Goal: Navigation & Orientation: Find specific page/section

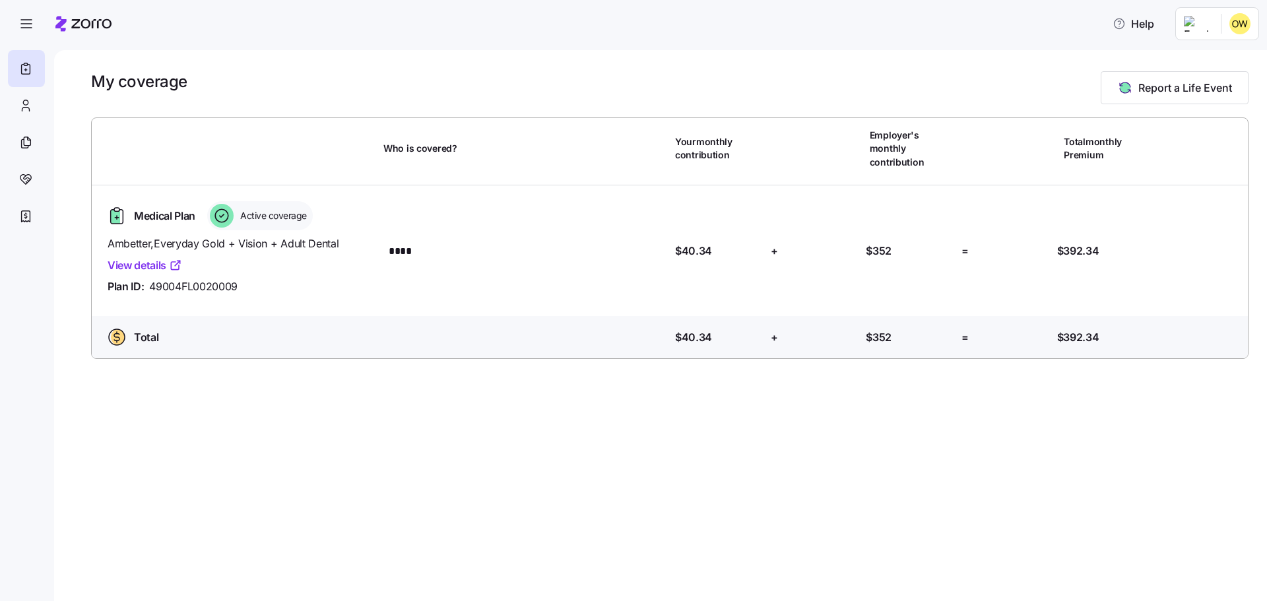
click at [284, 209] on span "Active coverage" at bounding box center [271, 215] width 71 height 13
click at [20, 213] on icon at bounding box center [25, 216] width 15 height 16
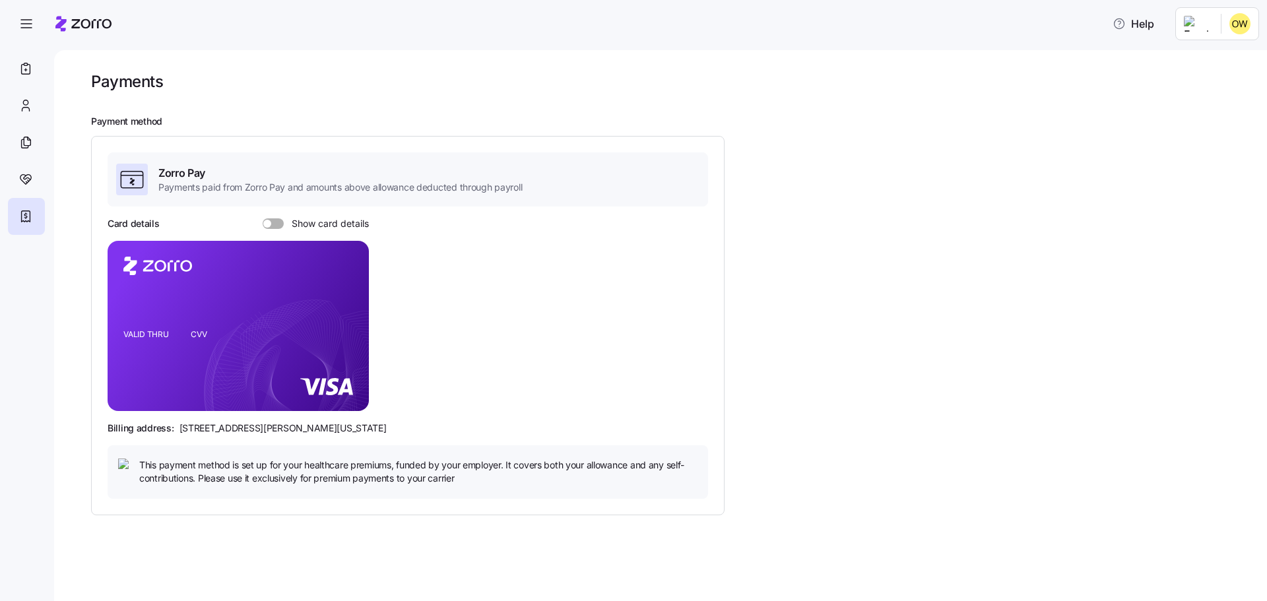
click at [241, 191] on span "Payments paid from Zorro Pay and amounts above allowance deducted through payro…" at bounding box center [340, 187] width 364 height 13
click at [159, 177] on span "Zorro Pay" at bounding box center [340, 173] width 364 height 16
click at [270, 222] on span at bounding box center [267, 224] width 8 height 8
click at [263, 218] on input "Show card details" at bounding box center [263, 218] width 0 height 0
click at [340, 302] on icon "copy-to-clipboard" at bounding box center [343, 301] width 7 height 7
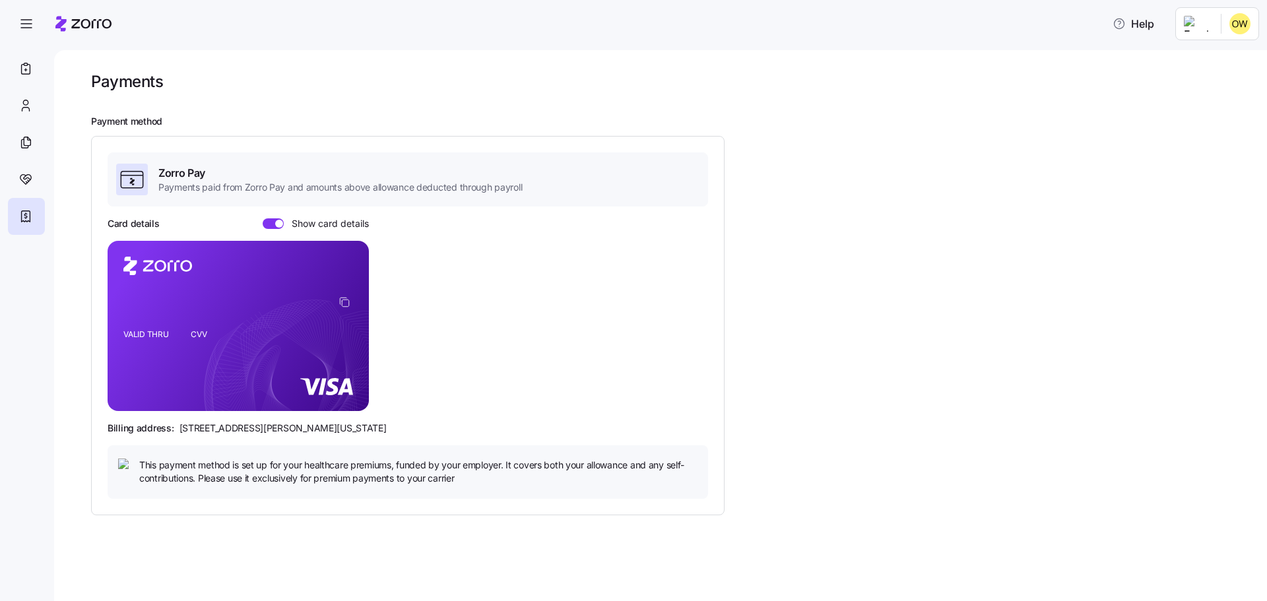
click at [269, 225] on span at bounding box center [269, 223] width 13 height 11
click at [263, 218] on input "Show card details" at bounding box center [263, 218] width 0 height 0
click at [201, 492] on div "Zorro Pay Payments paid from Zorro Pay and amounts above allowance deducted thr…" at bounding box center [407, 325] width 633 height 379
click at [36, 176] on div at bounding box center [26, 179] width 37 height 37
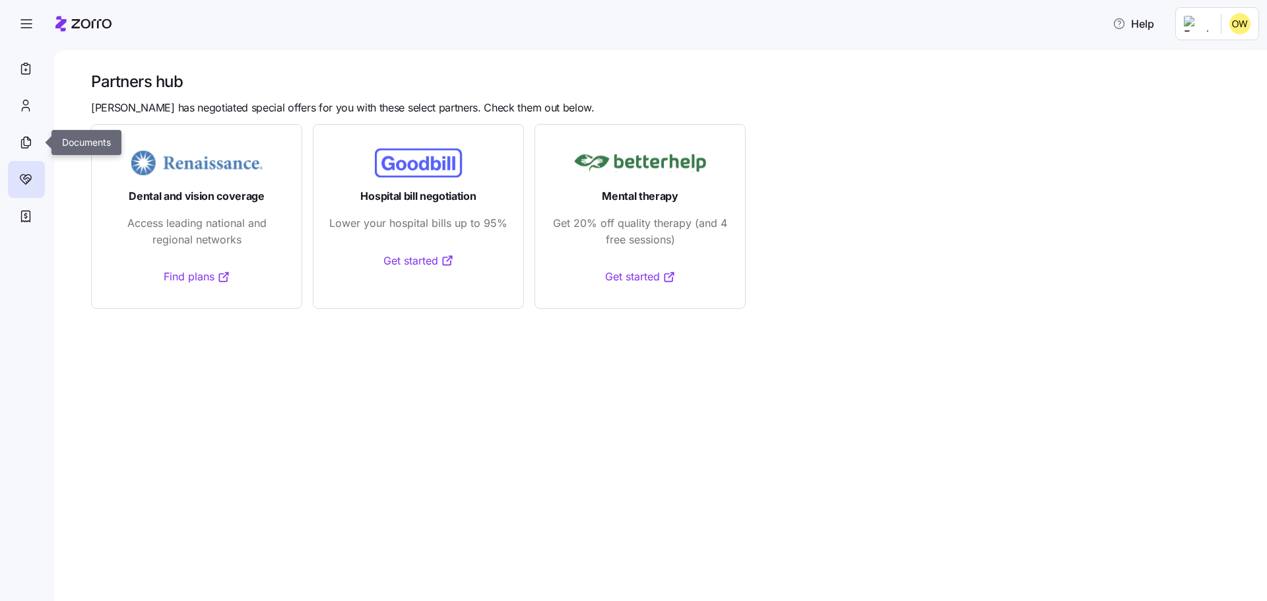
click at [39, 154] on div at bounding box center [26, 142] width 37 height 37
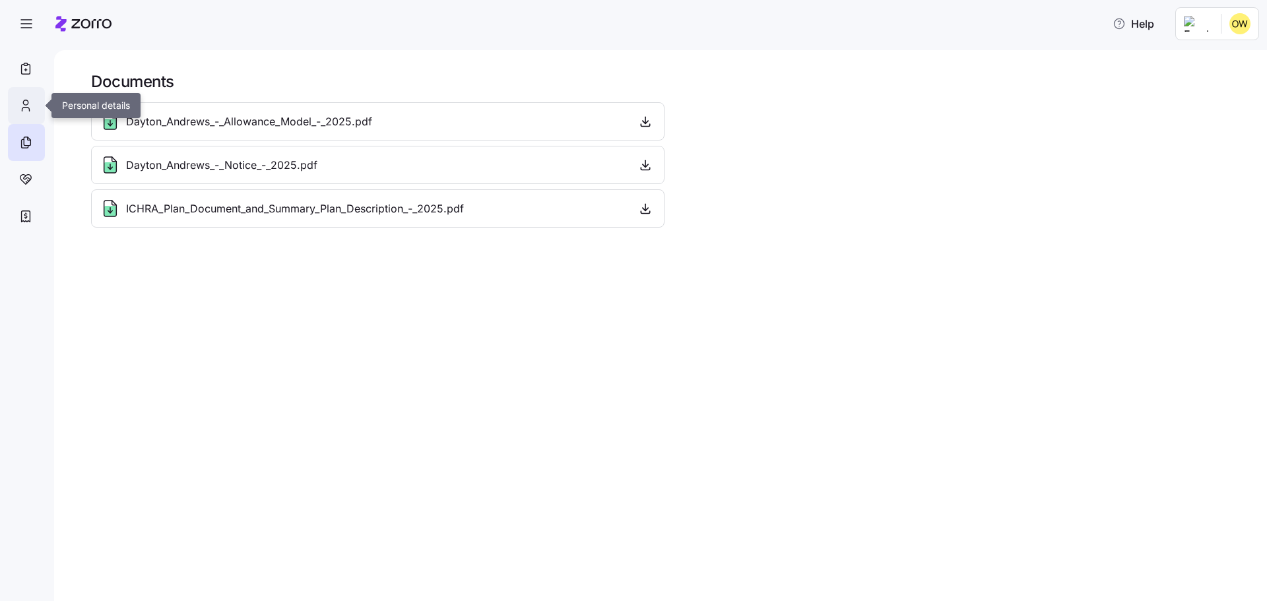
click at [28, 101] on icon at bounding box center [25, 106] width 15 height 16
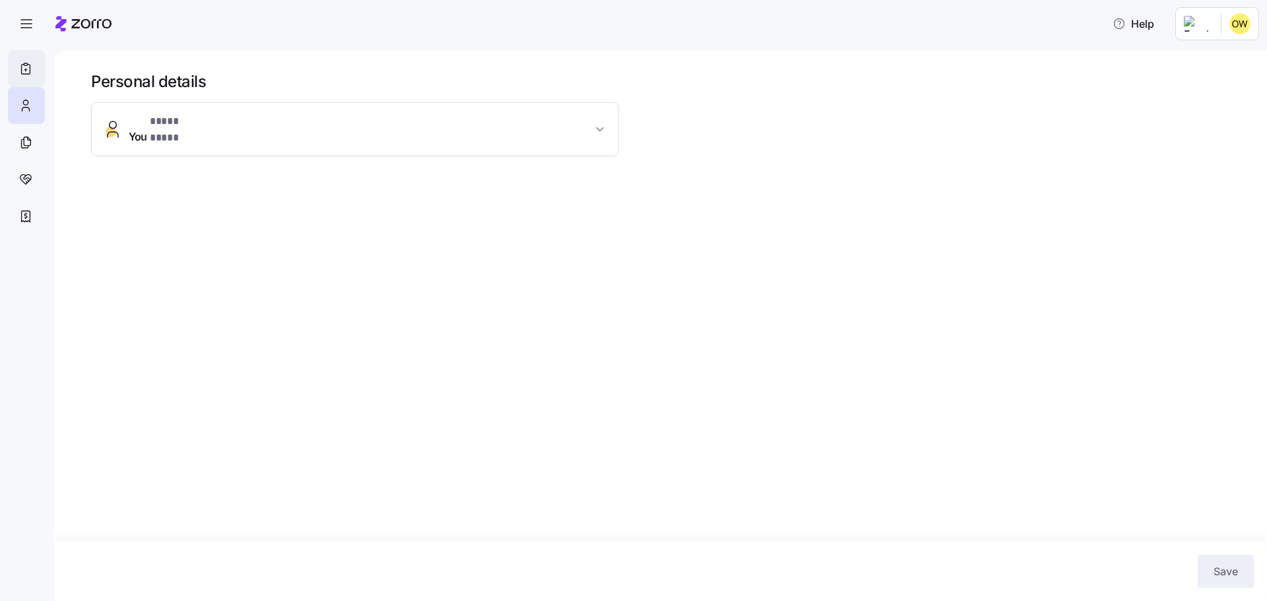
click at [38, 73] on div at bounding box center [26, 68] width 37 height 37
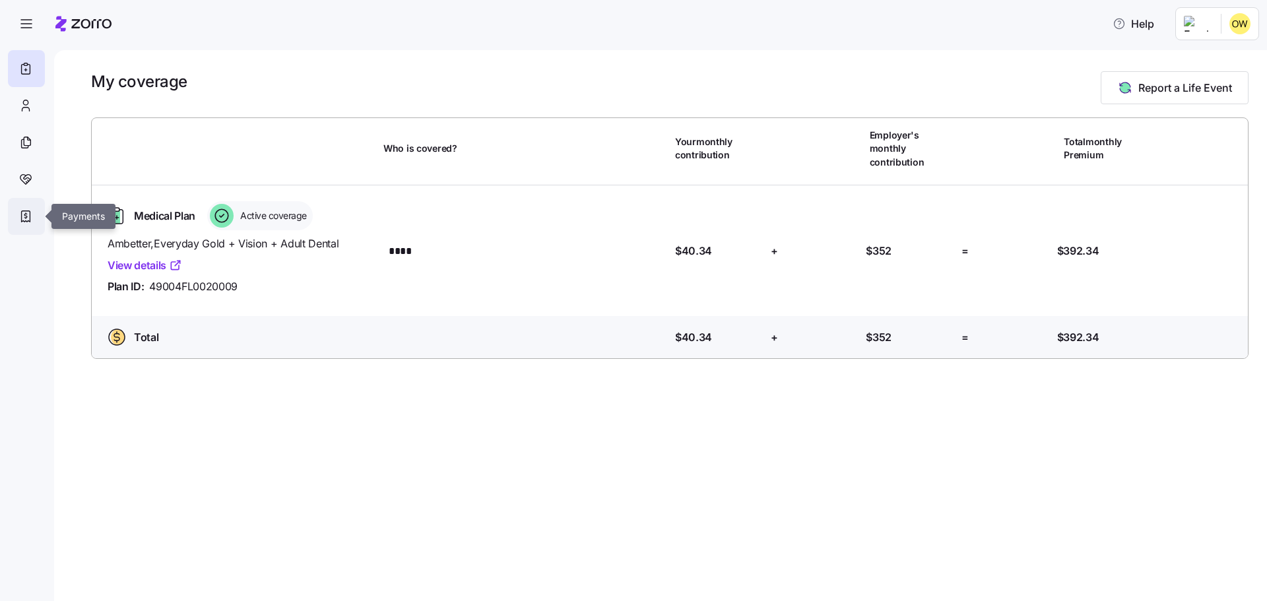
click at [22, 218] on icon at bounding box center [25, 216] width 15 height 16
